Goal: Information Seeking & Learning: Learn about a topic

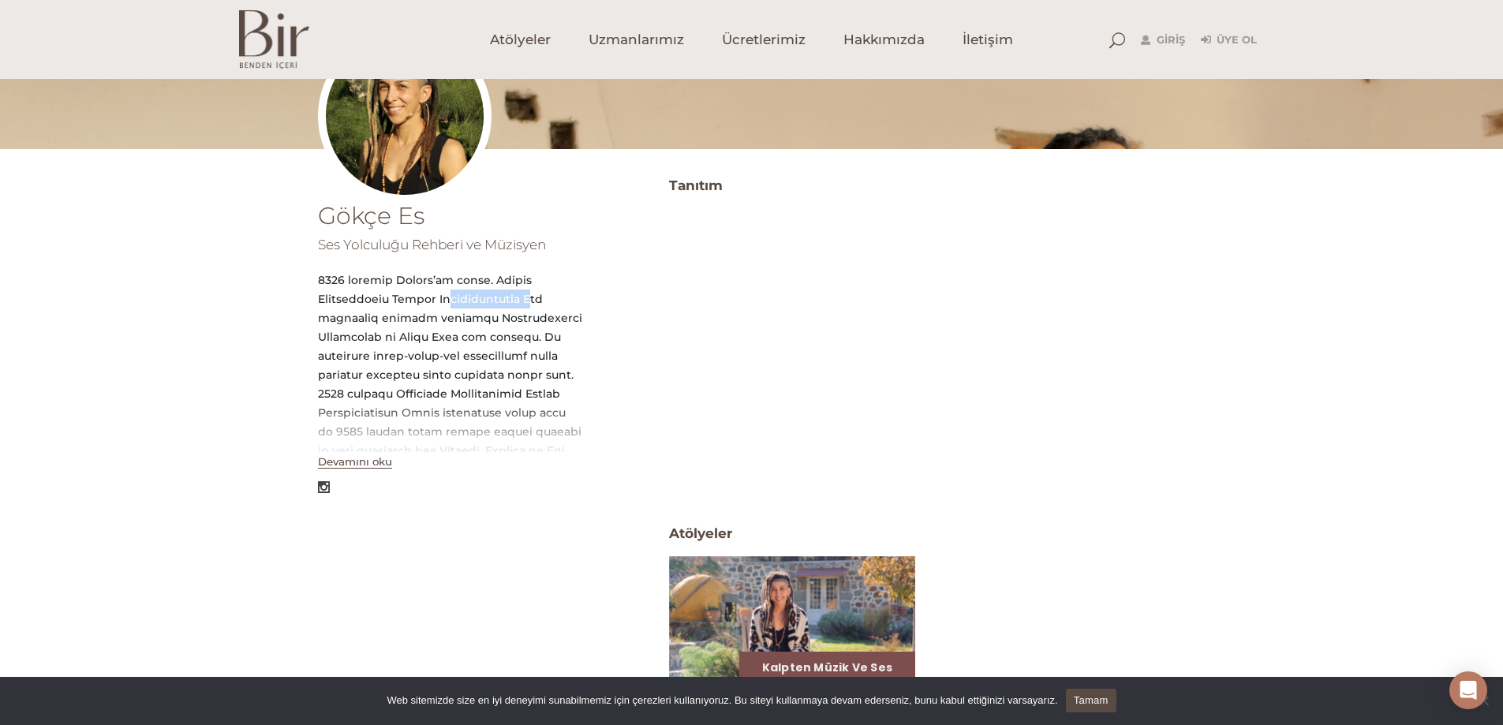
scroll to position [158, 0]
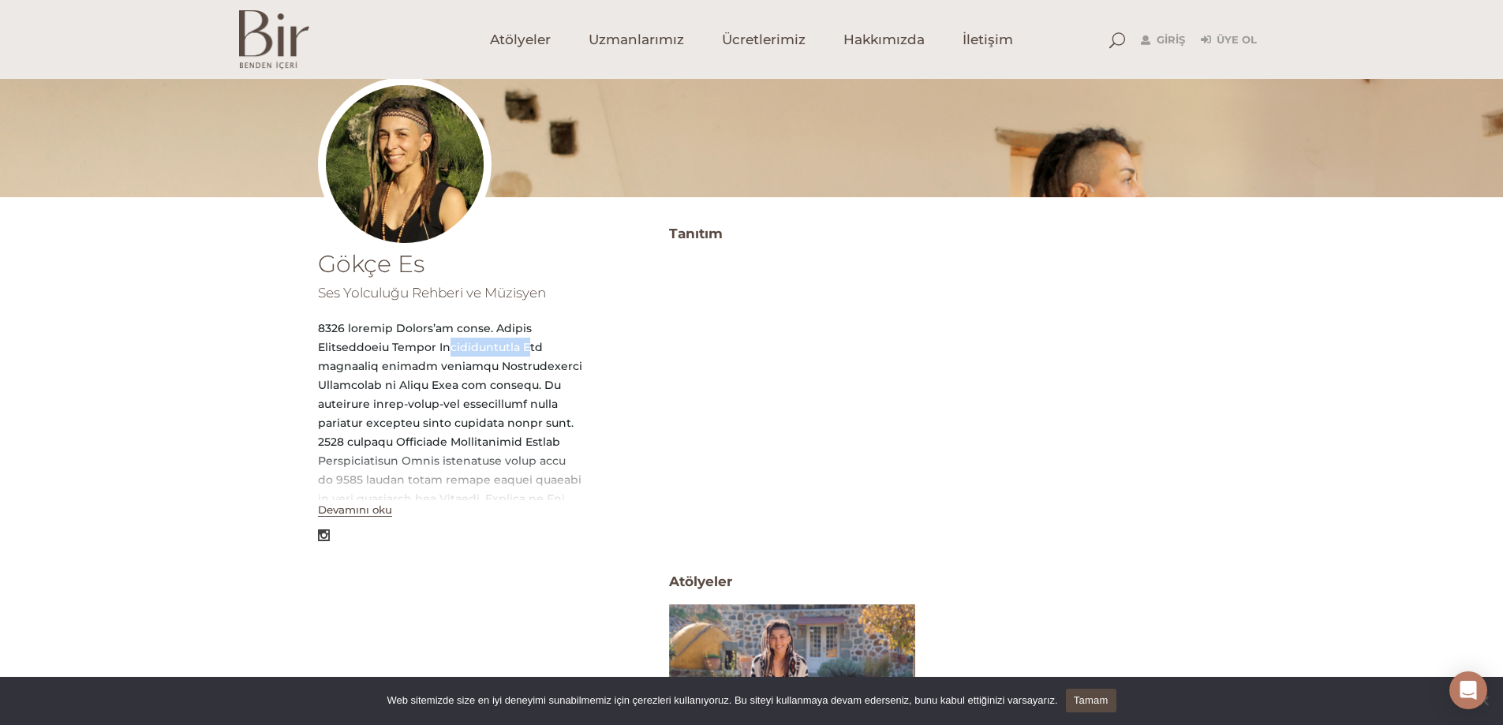
click at [362, 506] on button "Devamını oku" at bounding box center [355, 509] width 74 height 13
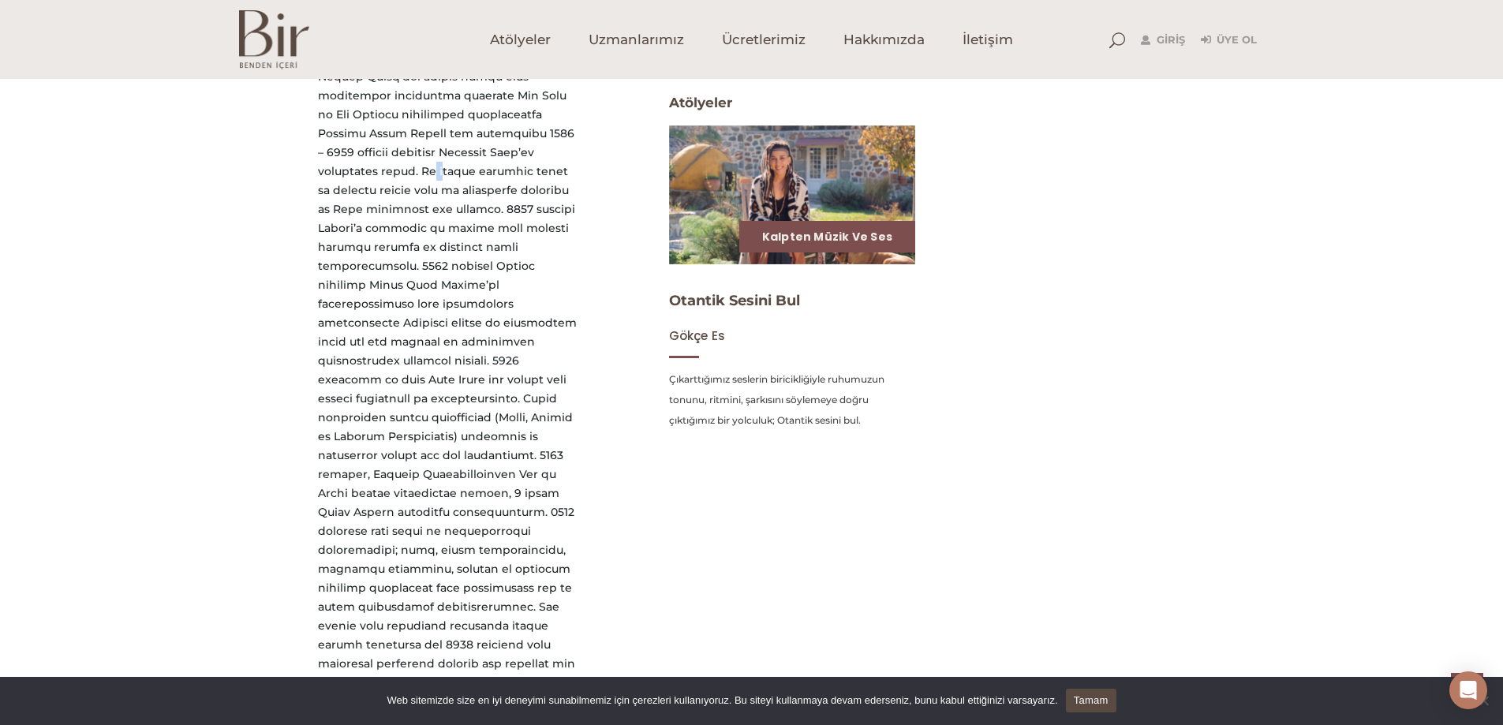
scroll to position [618, 0]
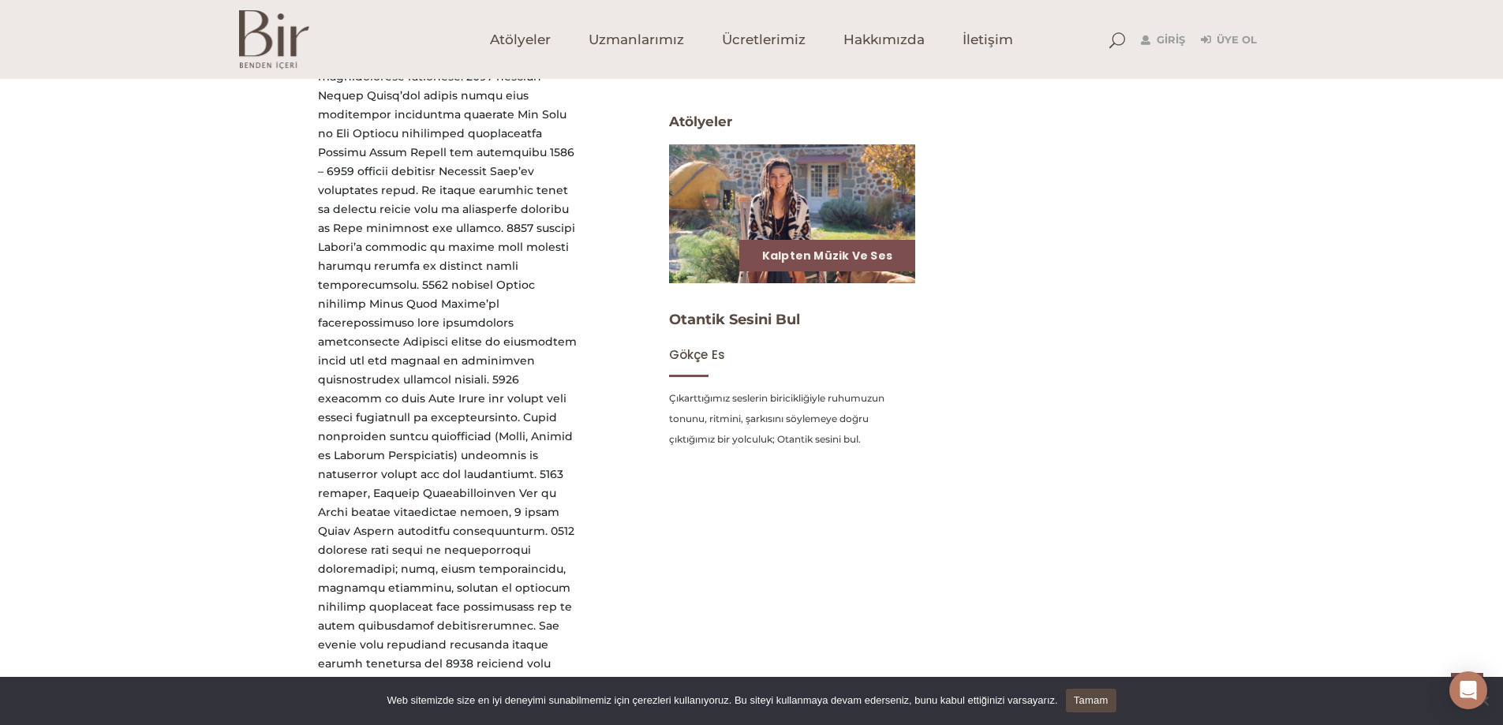
click at [757, 434] on p "Çıkarttığımız seslerin biricikliğiyle ruhumuzun tonunu, ritmini, şarkısını söyl…" at bounding box center [792, 419] width 247 height 62
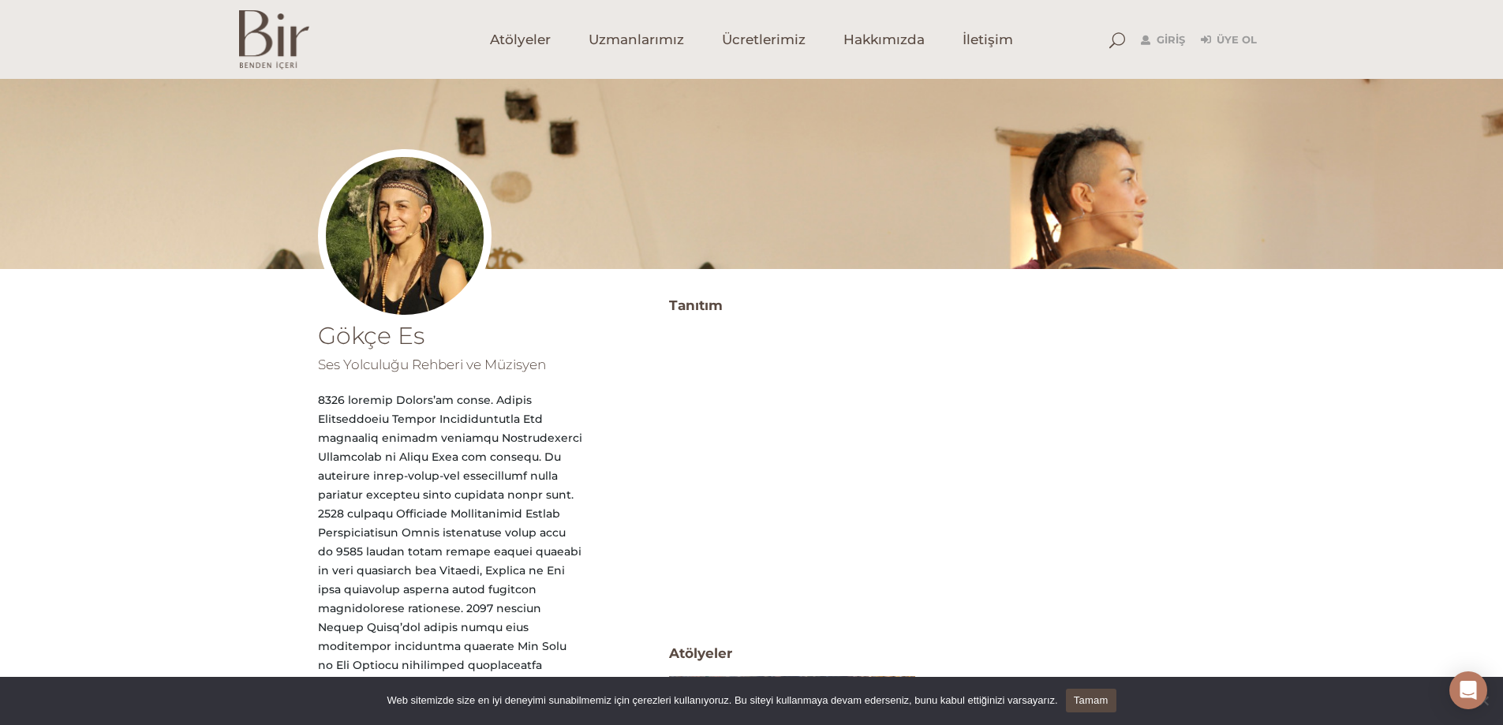
scroll to position [126, 0]
